Goal: Information Seeking & Learning: Learn about a topic

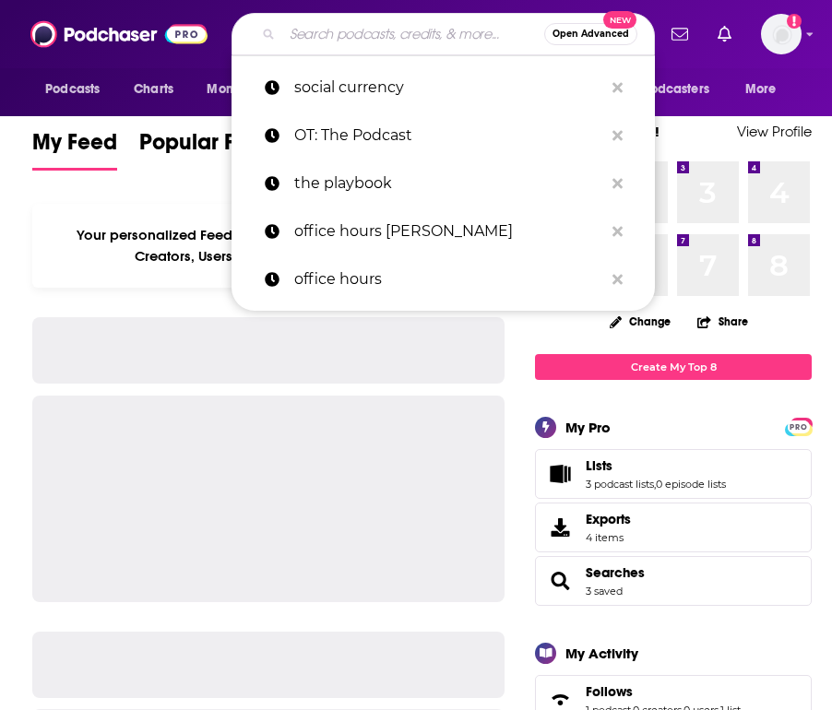
click at [329, 44] on input "Search podcasts, credits, & more..." at bounding box center [413, 34] width 262 height 30
paste input "Masters of Scale"
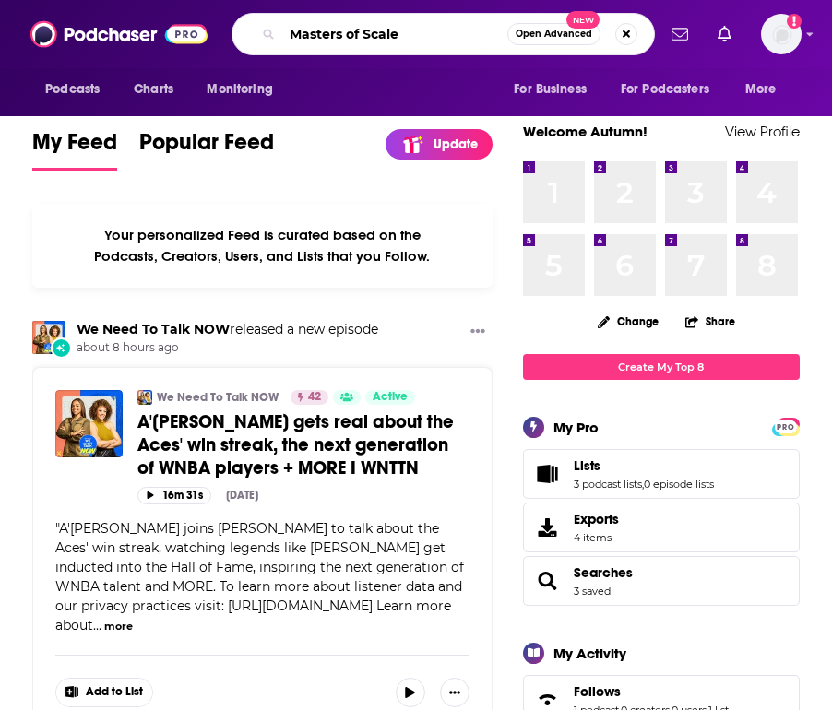
type input "Masters of Scale"
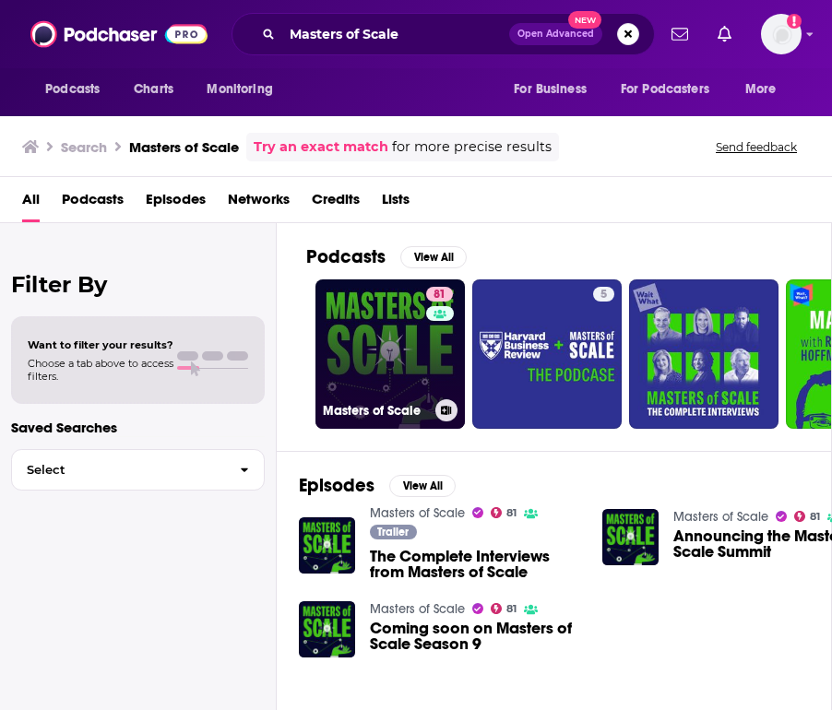
click at [372, 367] on link "81 Masters of Scale" at bounding box center [389, 353] width 149 height 149
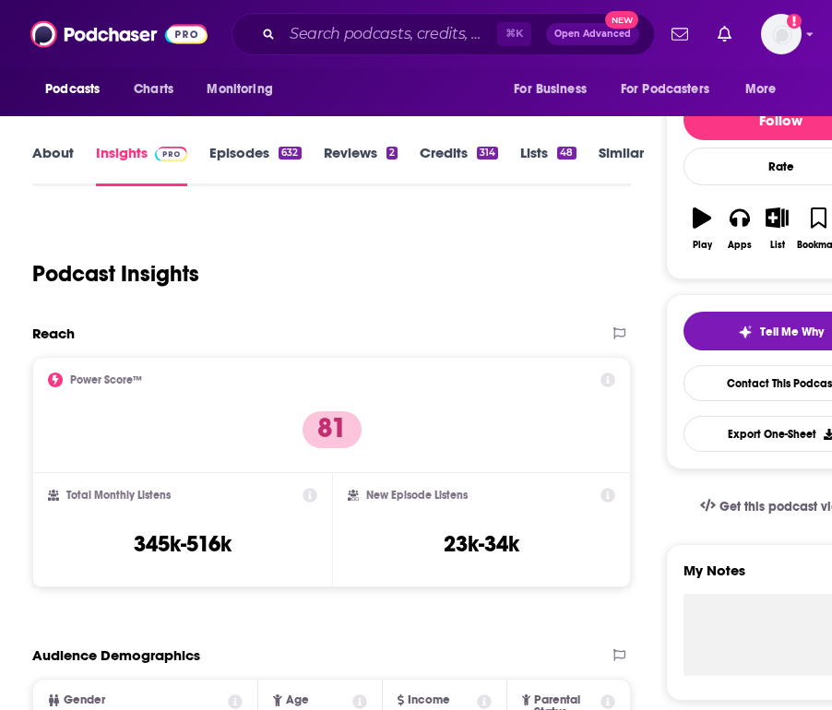
scroll to position [259, 0]
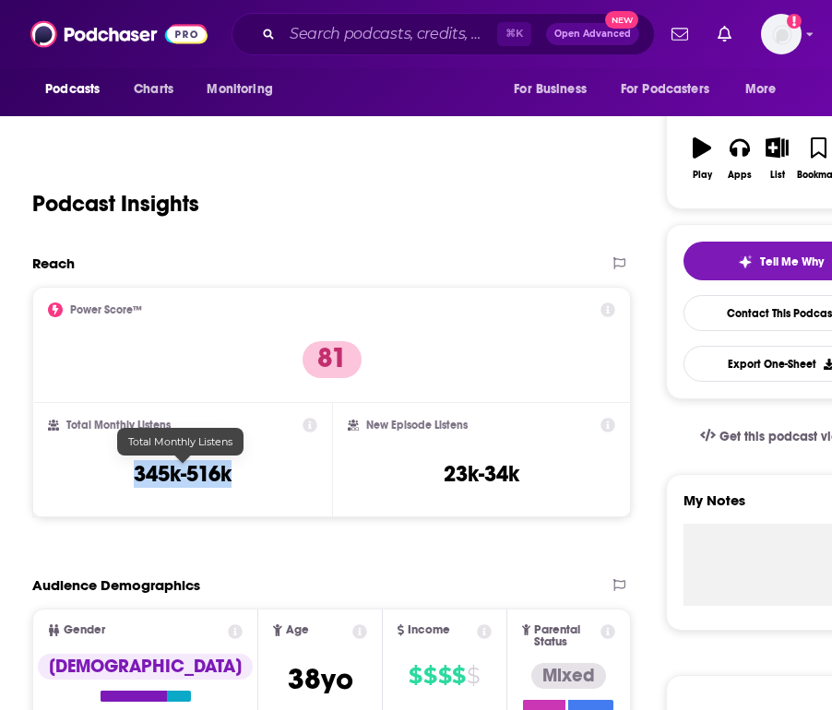
drag, startPoint x: 248, startPoint y: 475, endPoint x: 129, endPoint y: 475, distance: 119.0
click at [129, 475] on div "Total Monthly Listens 345k-516k" at bounding box center [182, 460] width 269 height 85
copy h3 "345k-516k"
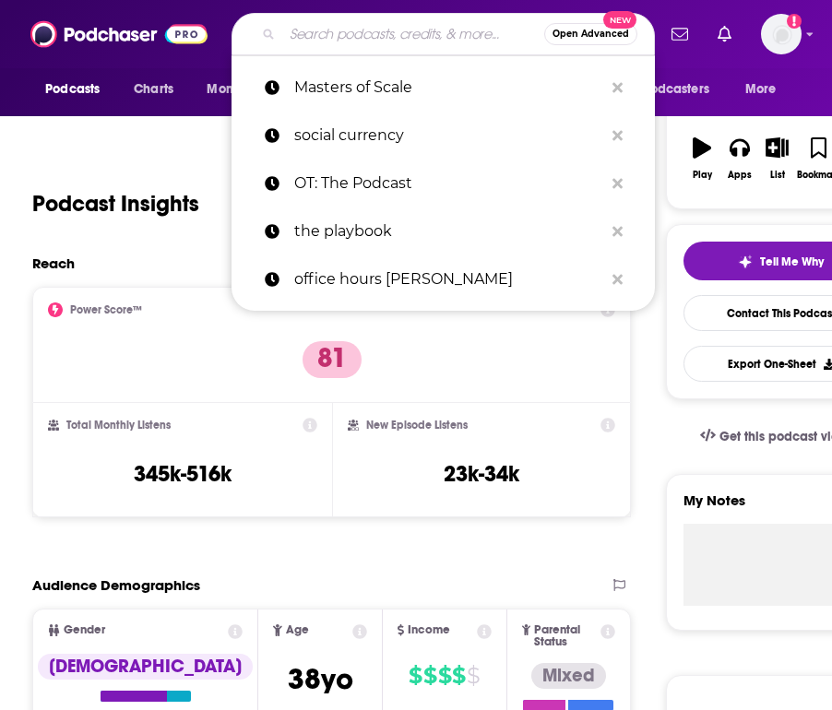
click at [338, 29] on input "Search podcasts, credits, & more..." at bounding box center [413, 34] width 262 height 30
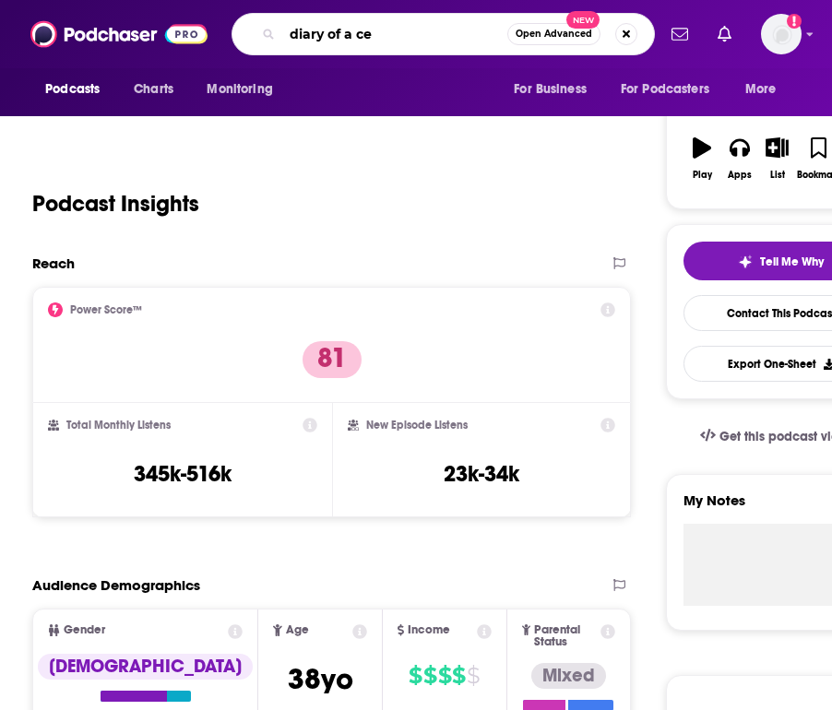
type input "diary of a ceo"
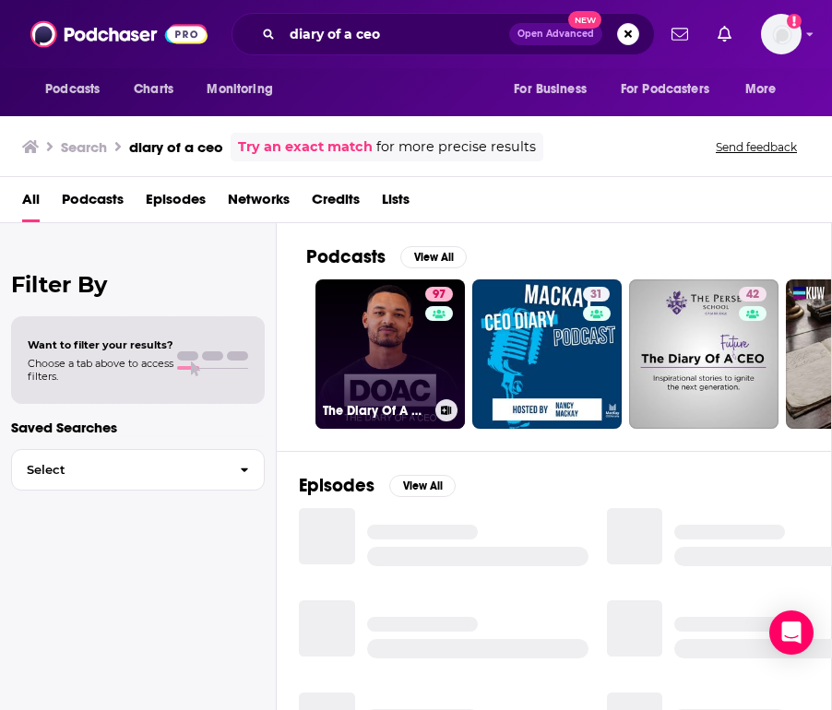
click at [385, 357] on link "97 The Diary Of A CEO with [PERSON_NAME]" at bounding box center [389, 353] width 149 height 149
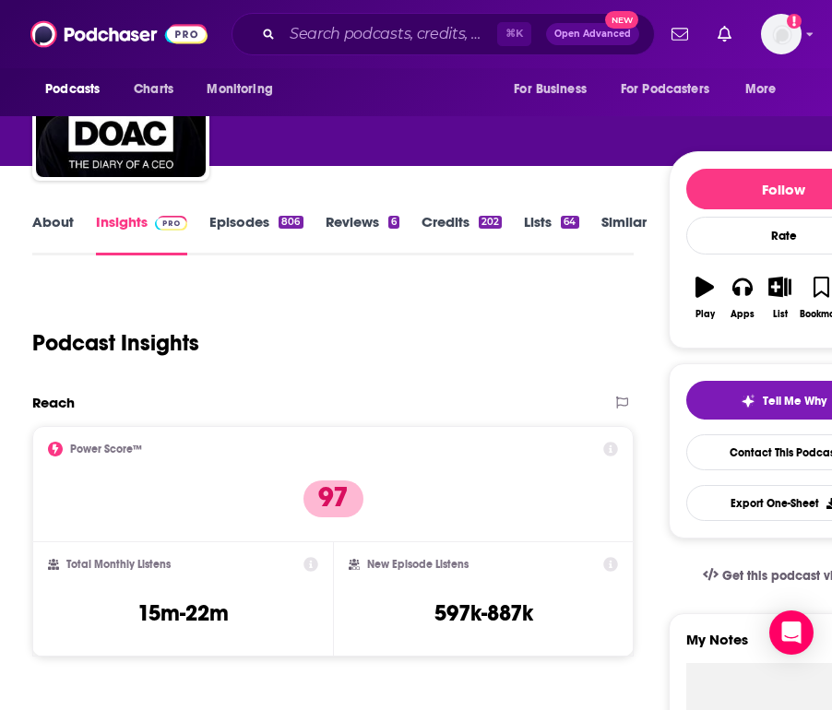
scroll to position [174, 0]
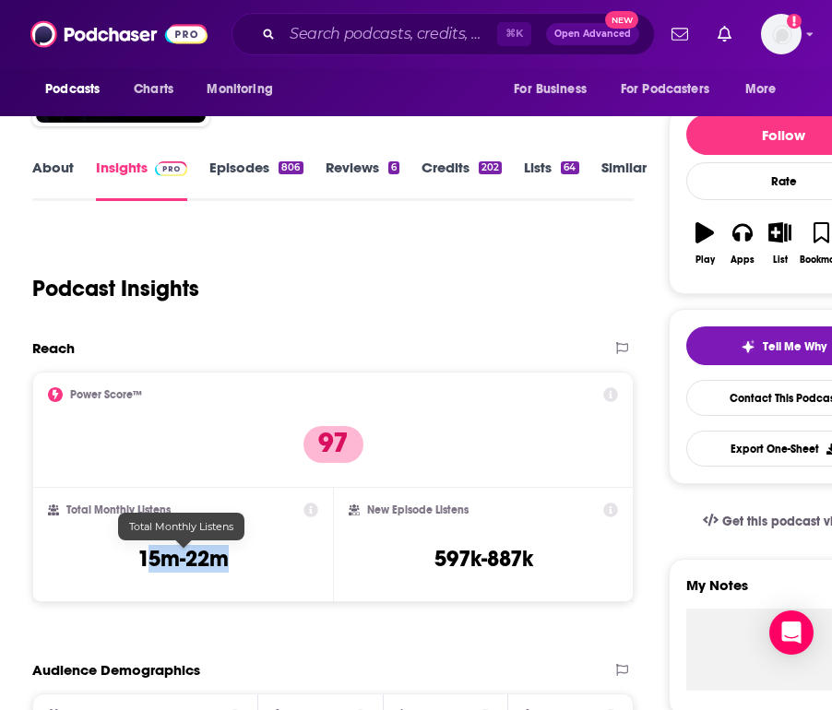
drag, startPoint x: 246, startPoint y: 556, endPoint x: 150, endPoint y: 558, distance: 95.9
click at [150, 558] on div "Total Monthly Listens 15m-22m" at bounding box center [183, 545] width 270 height 85
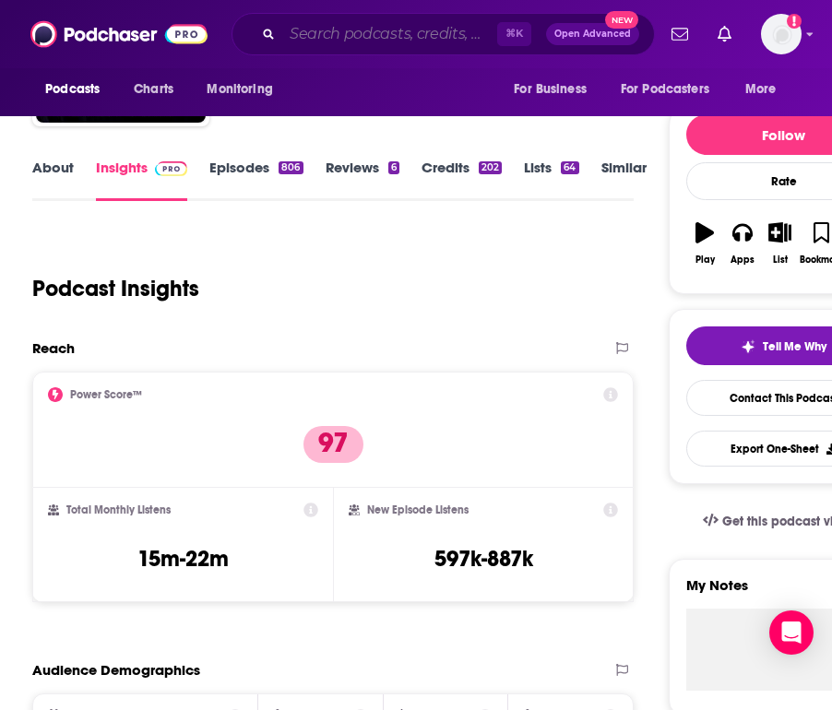
click at [378, 37] on input "Search podcasts, credits, & more..." at bounding box center [389, 34] width 215 height 30
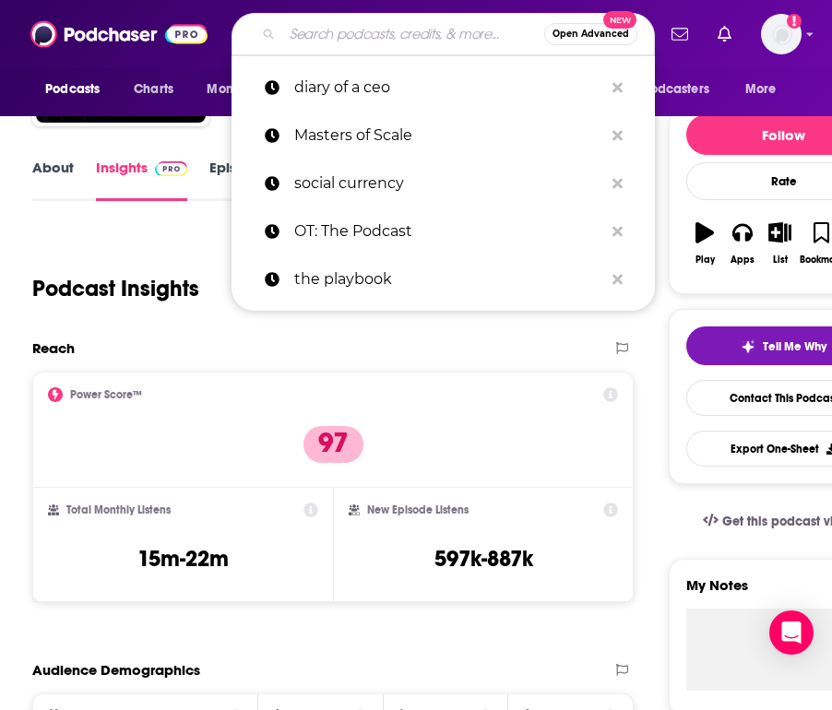
paste input "How I Built This with [PERSON_NAME]"
type input "How I Built This with [PERSON_NAME]"
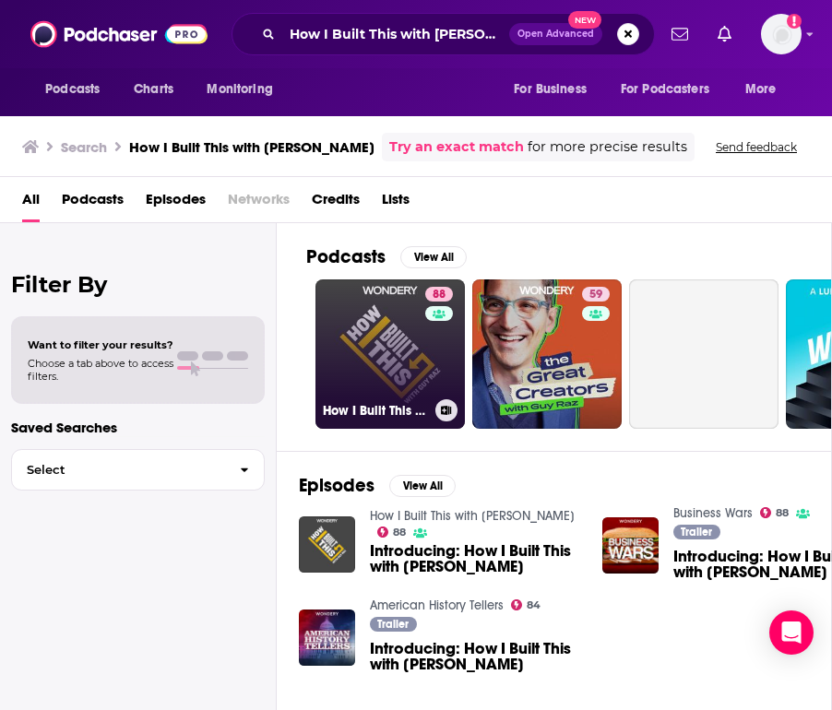
click at [394, 347] on link "88 How I Built This with [PERSON_NAME]" at bounding box center [389, 353] width 149 height 149
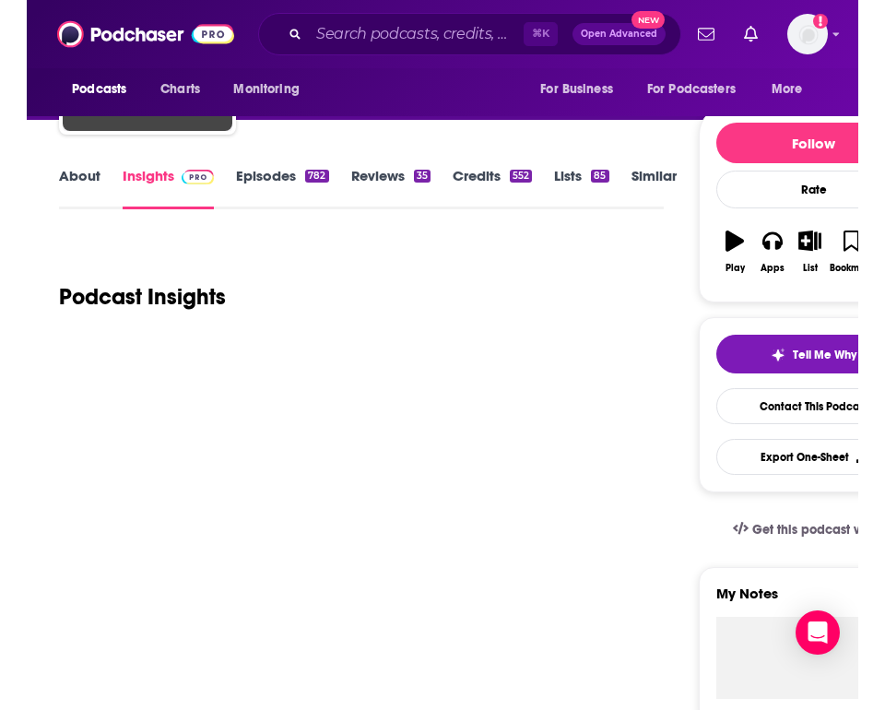
scroll to position [301, 0]
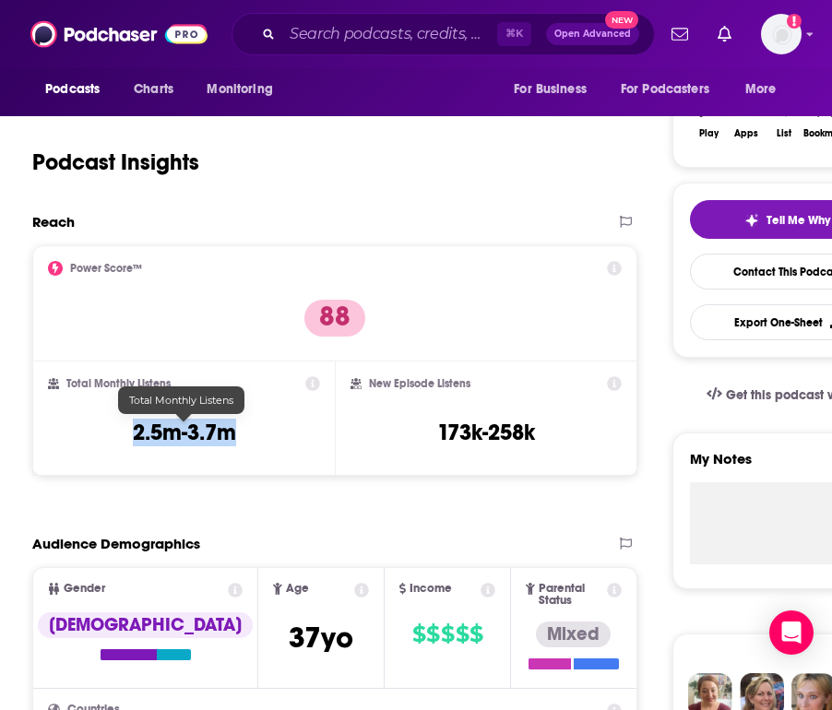
drag, startPoint x: 211, startPoint y: 435, endPoint x: 131, endPoint y: 436, distance: 80.2
click at [131, 436] on div "Total Monthly Listens 2.5m-3.7m" at bounding box center [184, 418] width 272 height 85
copy h3 "2.5m-3.7m"
